Goal: Transaction & Acquisition: Obtain resource

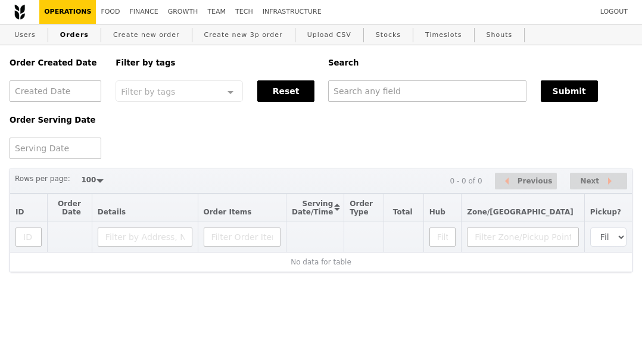
select select "100"
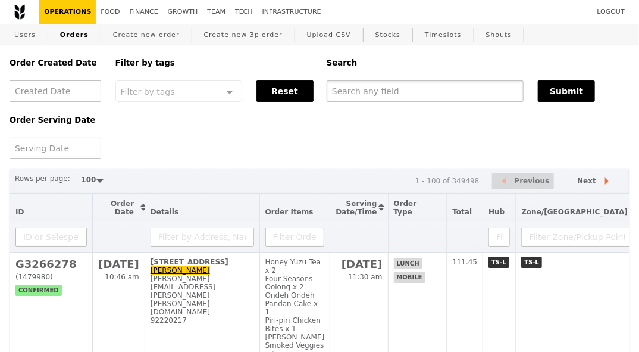
click at [382, 93] on input "text" at bounding box center [425, 90] width 197 height 21
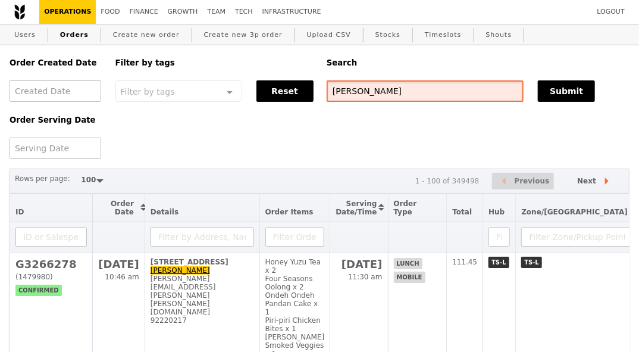
type input "justin"
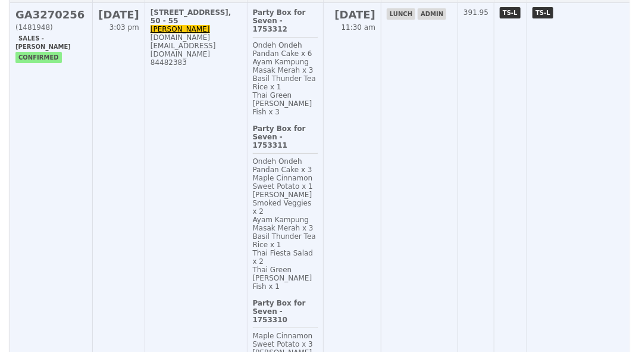
scroll to position [252, 0]
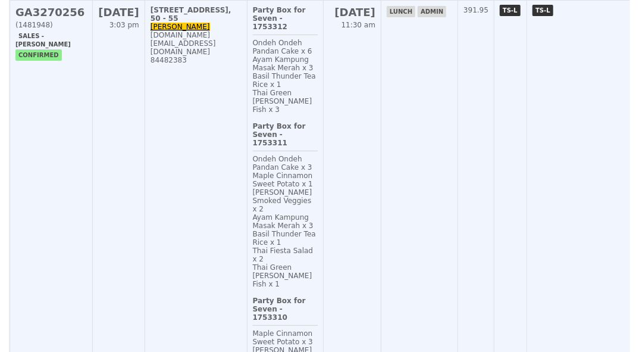
click at [257, 272] on td "Party Box for Seven - 1753312 Ondeh Ondeh Pandan Cake x 6 Ayam Kampung Masak Me…" at bounding box center [285, 214] width 76 height 426
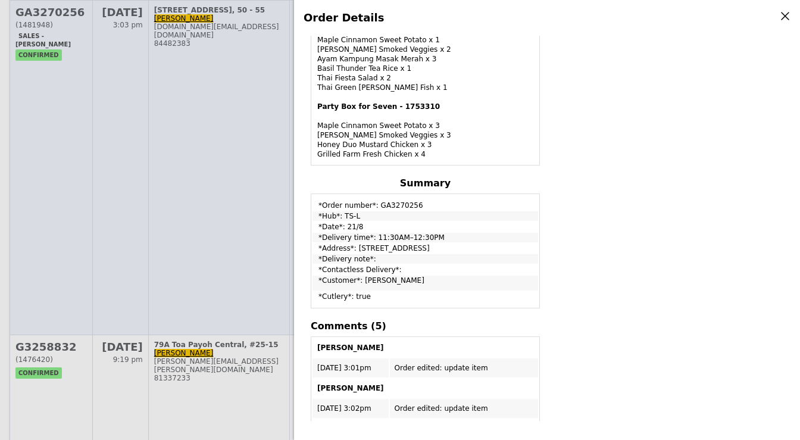
scroll to position [0, 0]
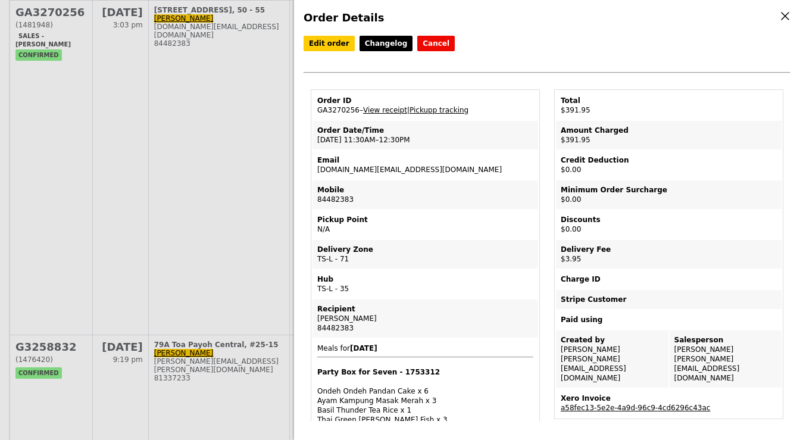
click at [641, 17] on icon at bounding box center [785, 16] width 11 height 11
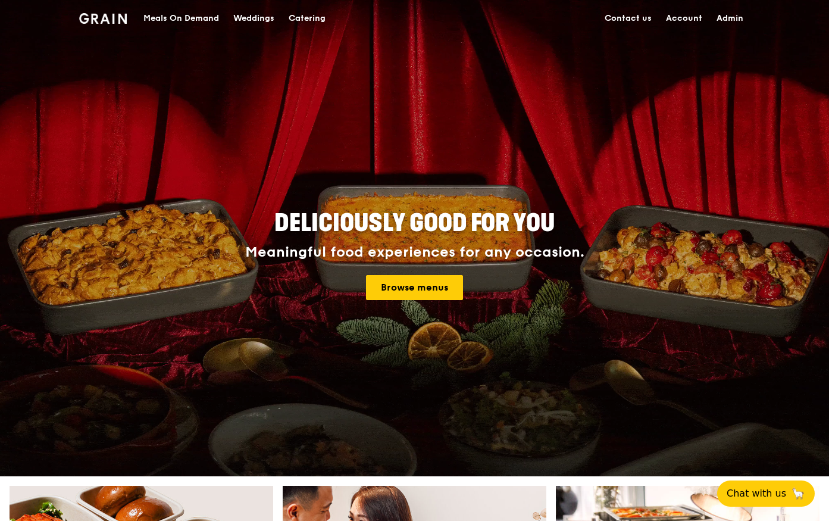
click at [319, 19] on div "Catering" at bounding box center [307, 19] width 37 height 36
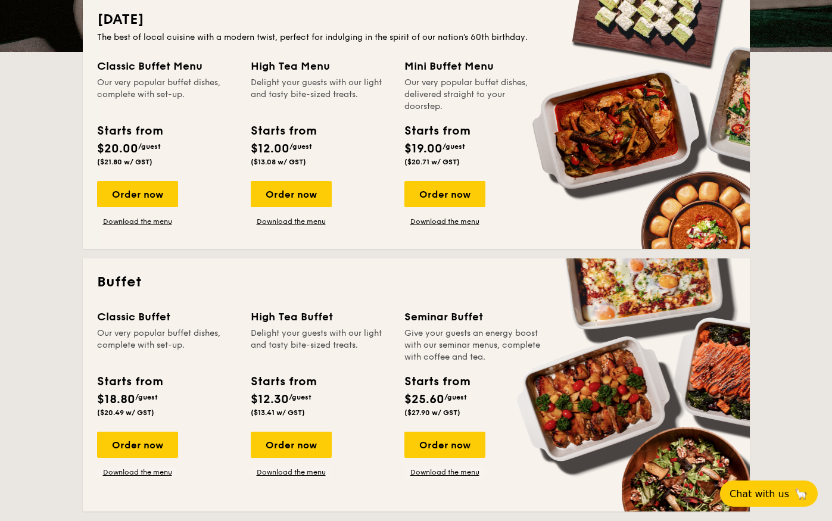
scroll to position [242, 0]
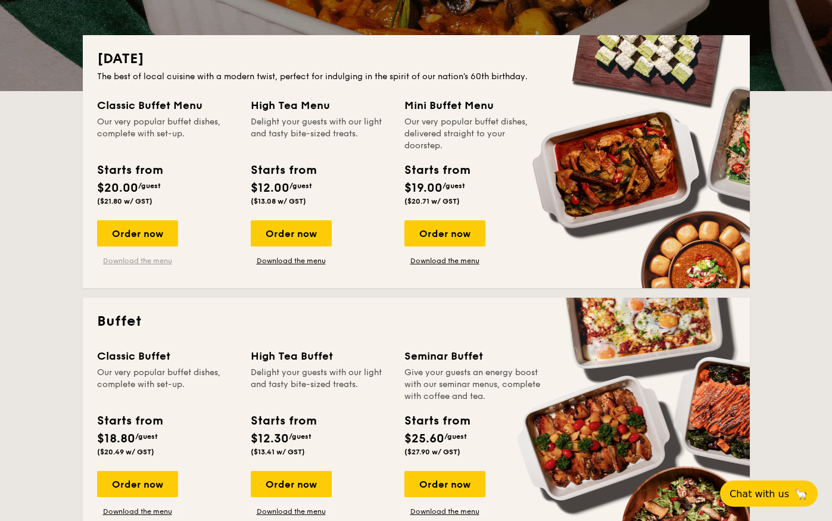
click at [139, 260] on link "Download the menu" at bounding box center [137, 261] width 81 height 10
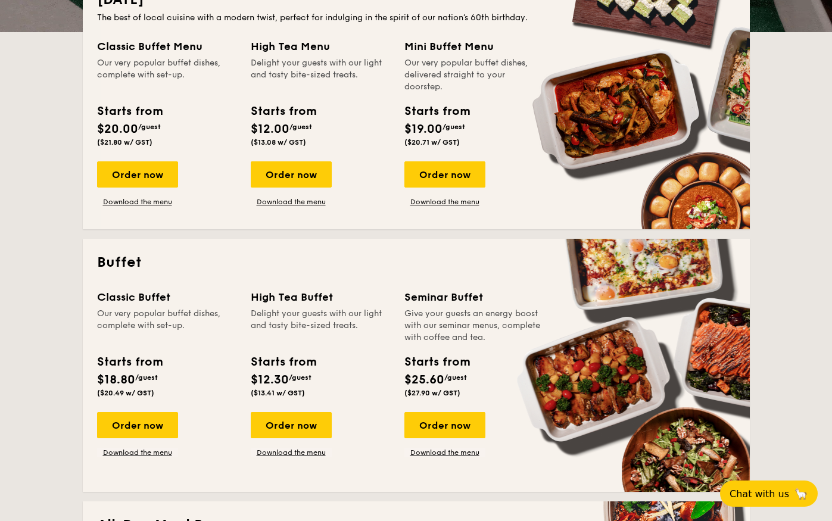
scroll to position [420, 0]
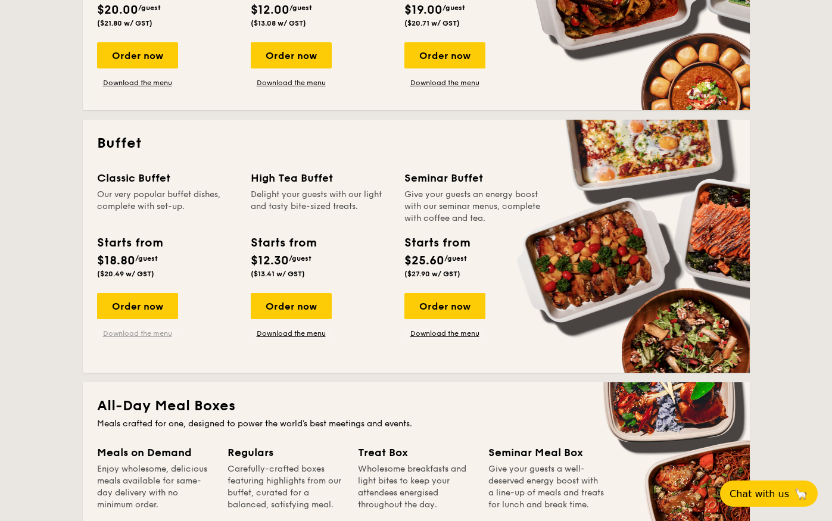
click at [152, 333] on link "Download the menu" at bounding box center [137, 334] width 81 height 10
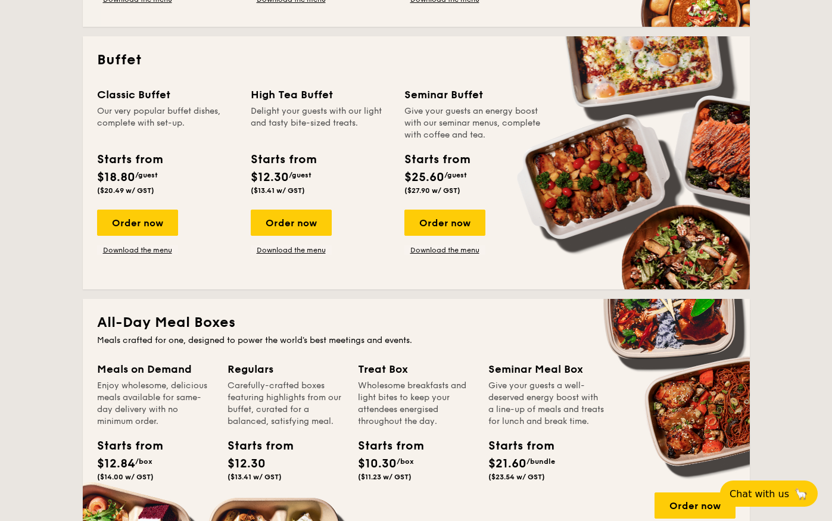
scroll to position [0, 0]
